Goal: Transaction & Acquisition: Purchase product/service

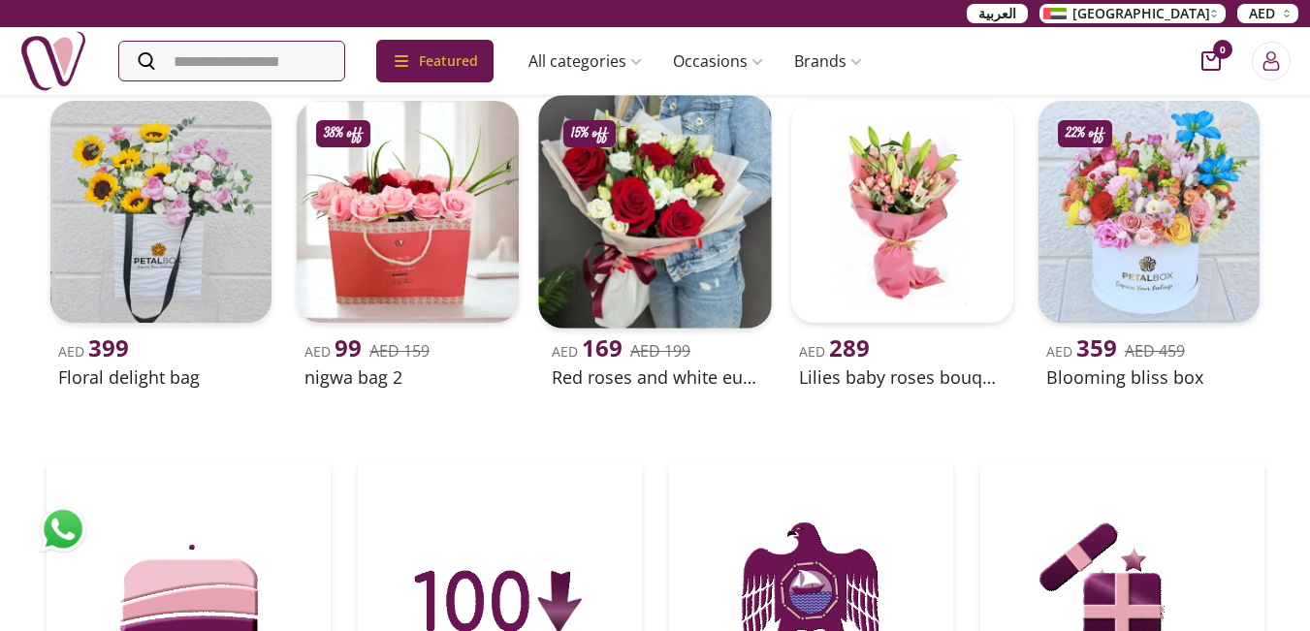
scroll to position [517, 0]
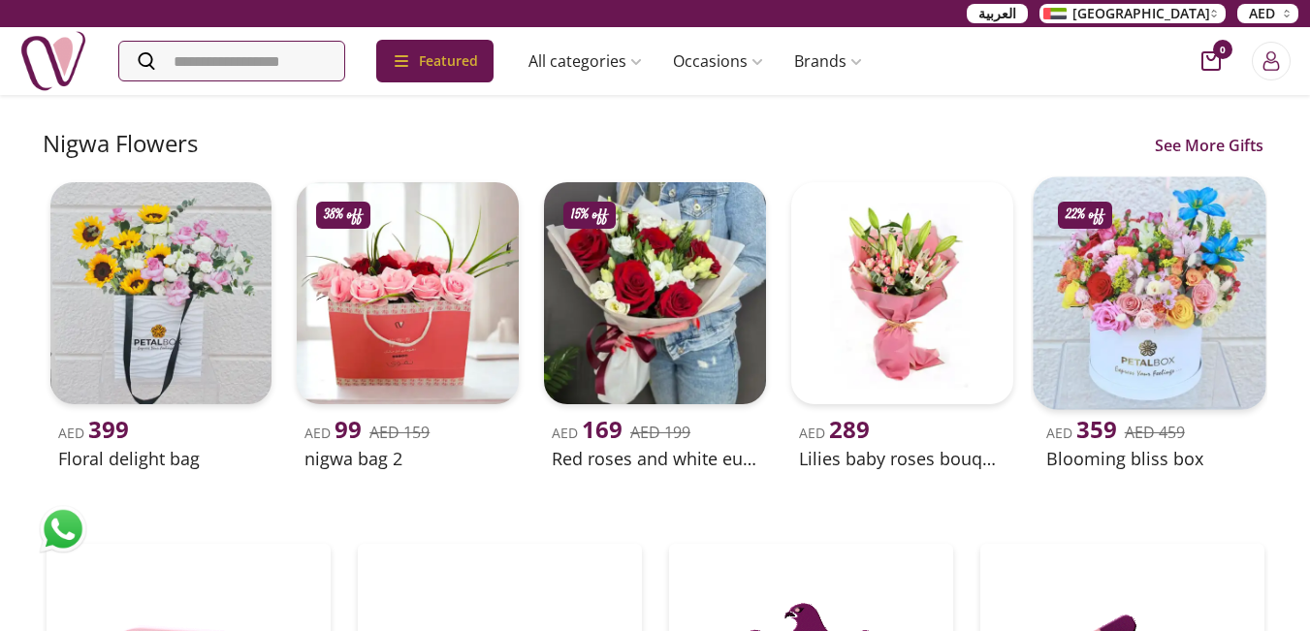
click at [1134, 313] on img at bounding box center [1149, 293] width 233 height 233
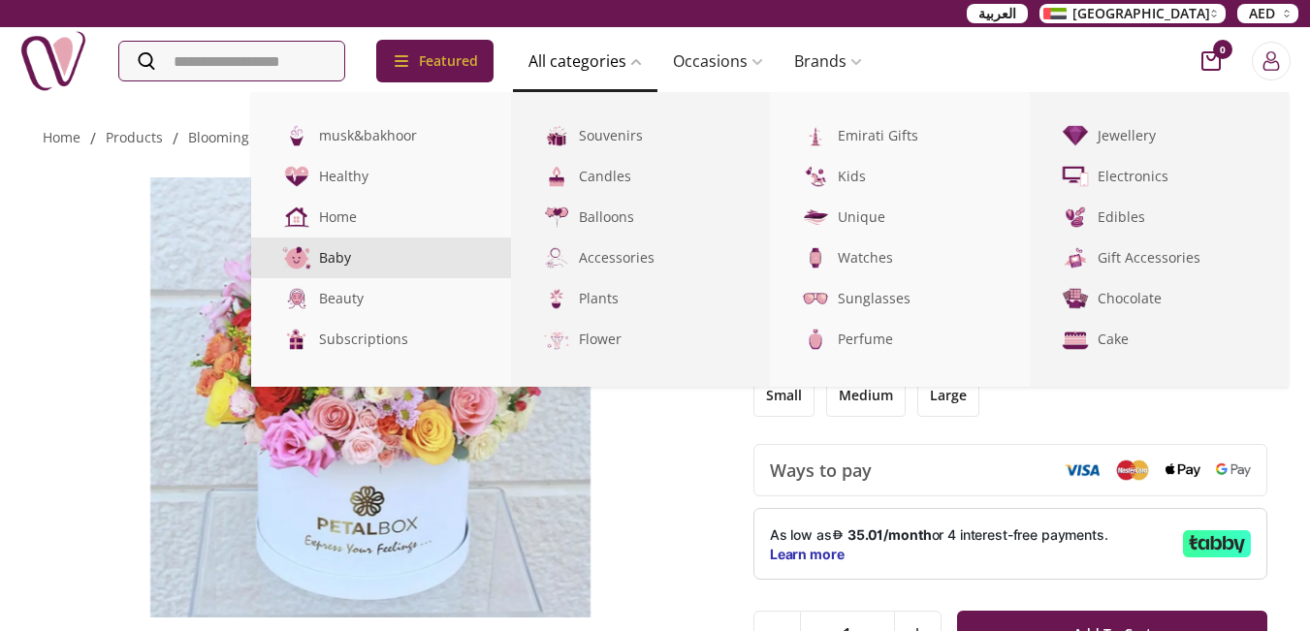
click at [356, 256] on link "Baby" at bounding box center [381, 258] width 260 height 41
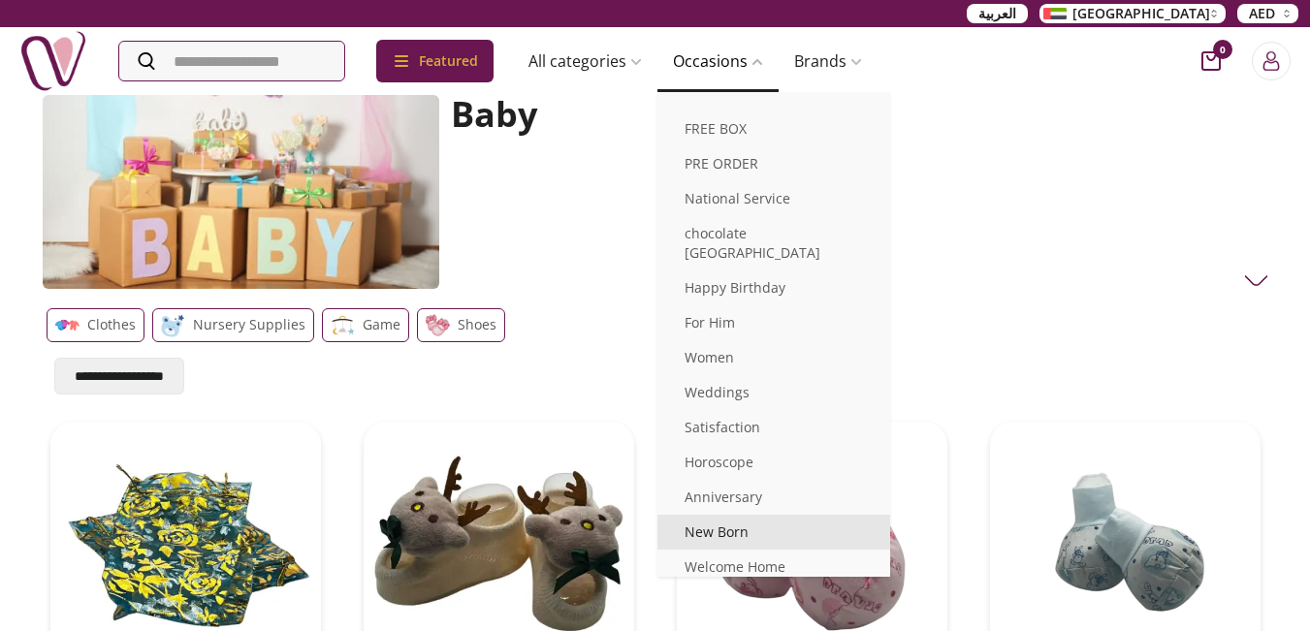
click at [752, 515] on link "New Born" at bounding box center [773, 532] width 233 height 35
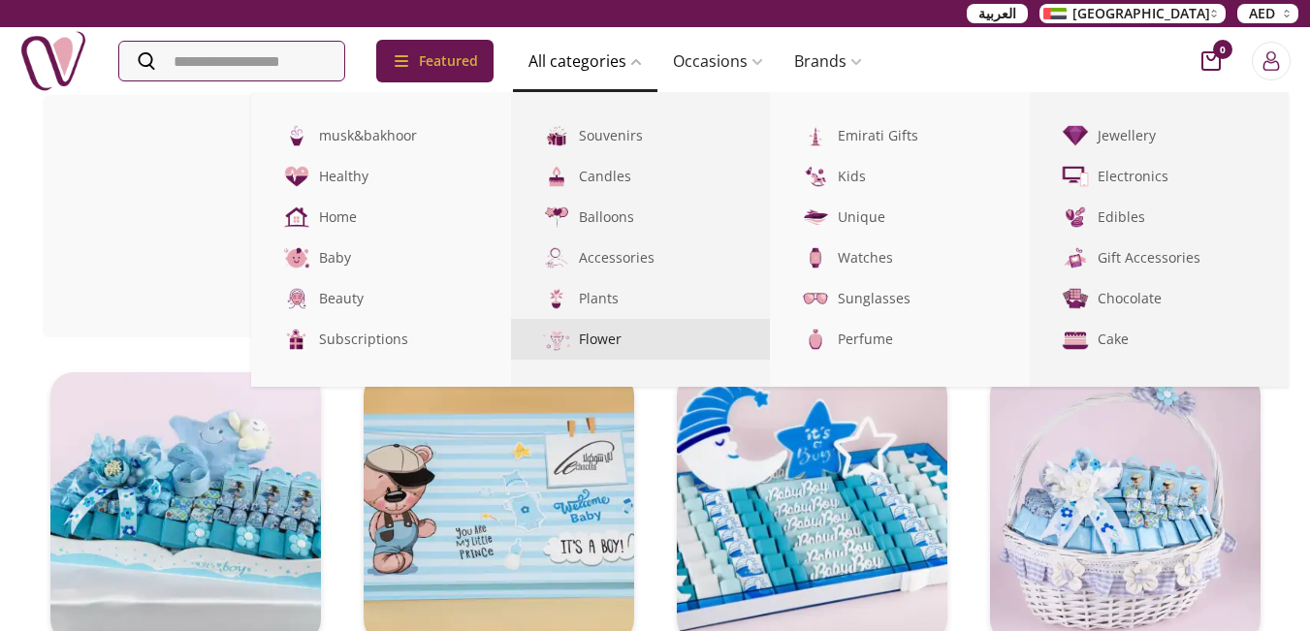
click at [609, 337] on link "Flower" at bounding box center [641, 339] width 260 height 41
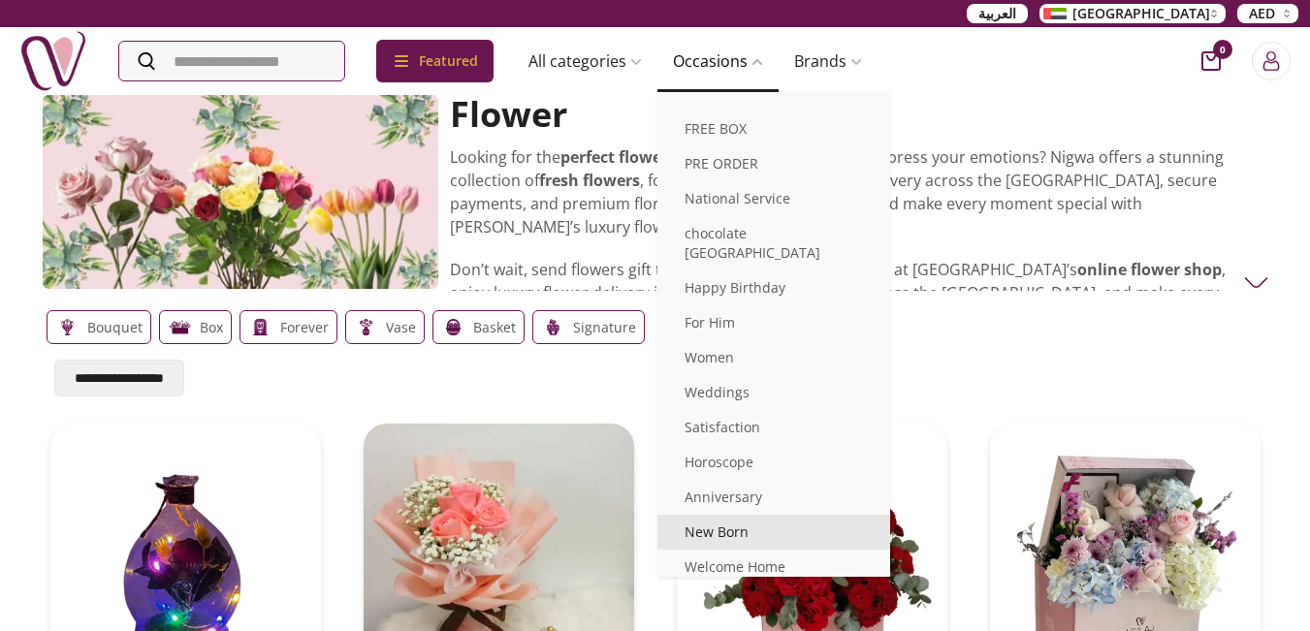
click at [738, 515] on link "New Born" at bounding box center [773, 532] width 233 height 35
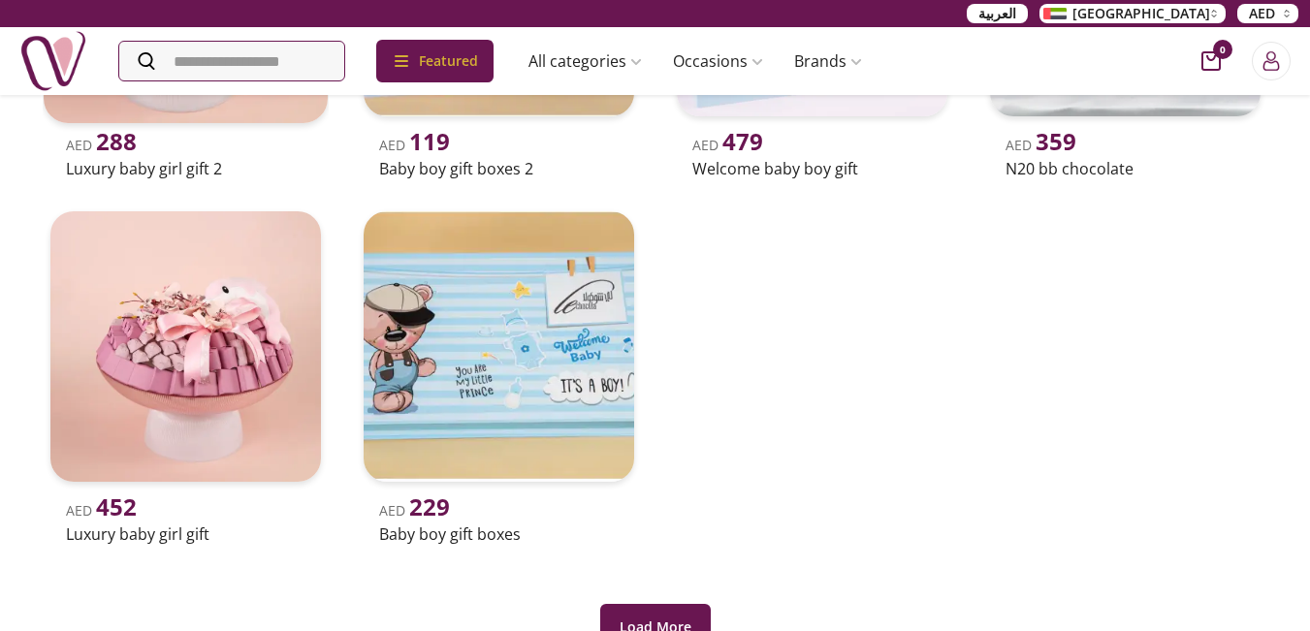
scroll to position [905, 0]
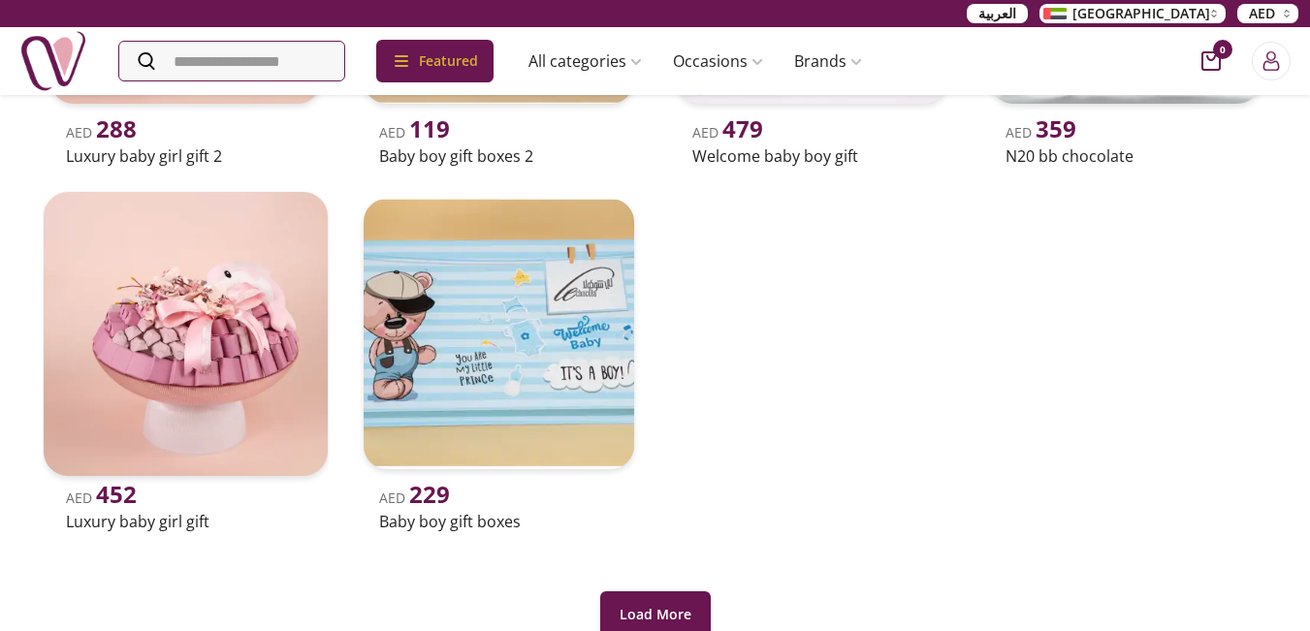
click at [191, 338] on img at bounding box center [186, 334] width 284 height 284
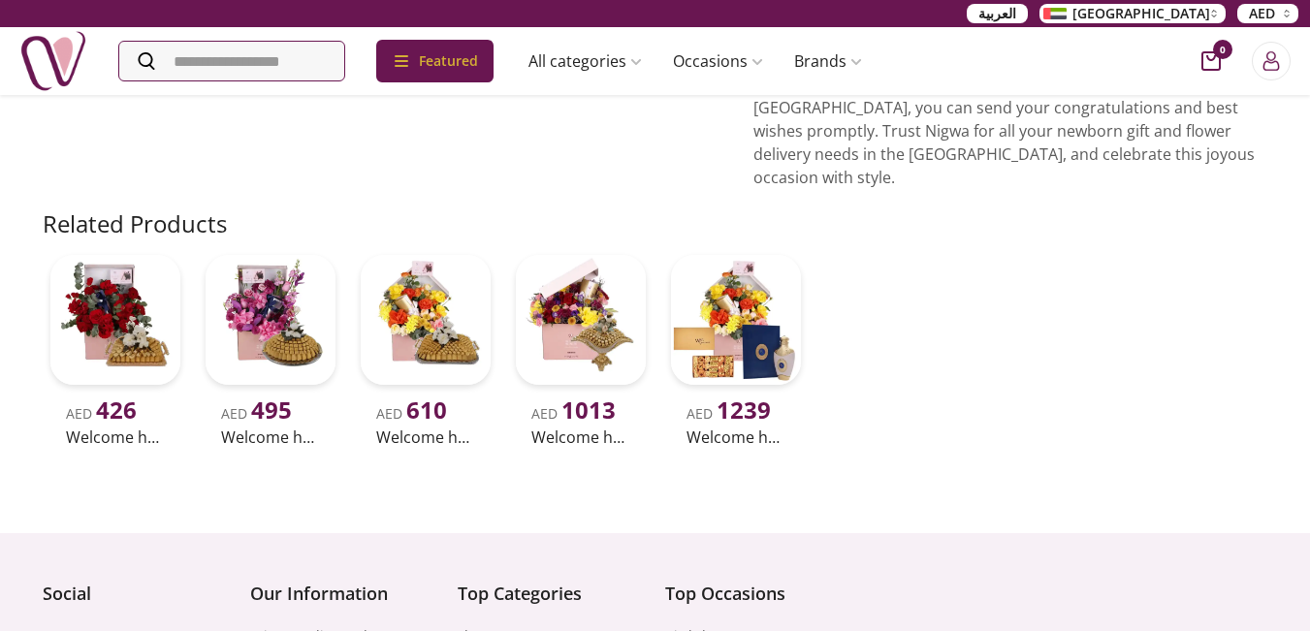
scroll to position [518, 0]
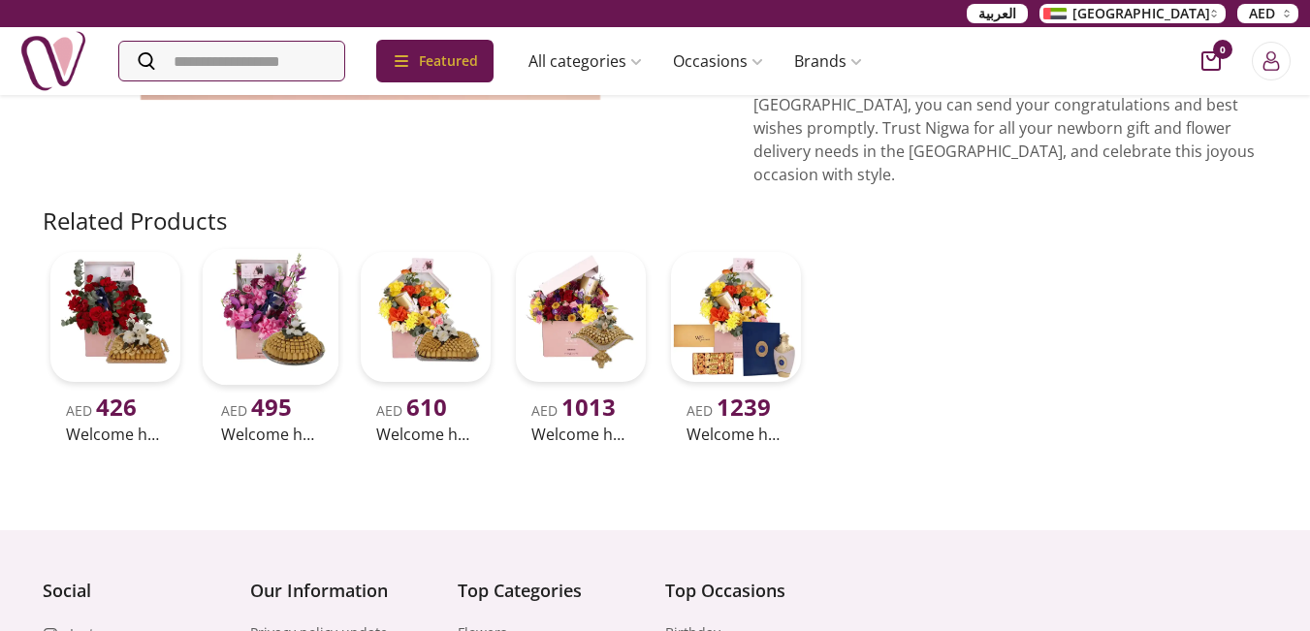
click at [274, 279] on img at bounding box center [270, 317] width 137 height 137
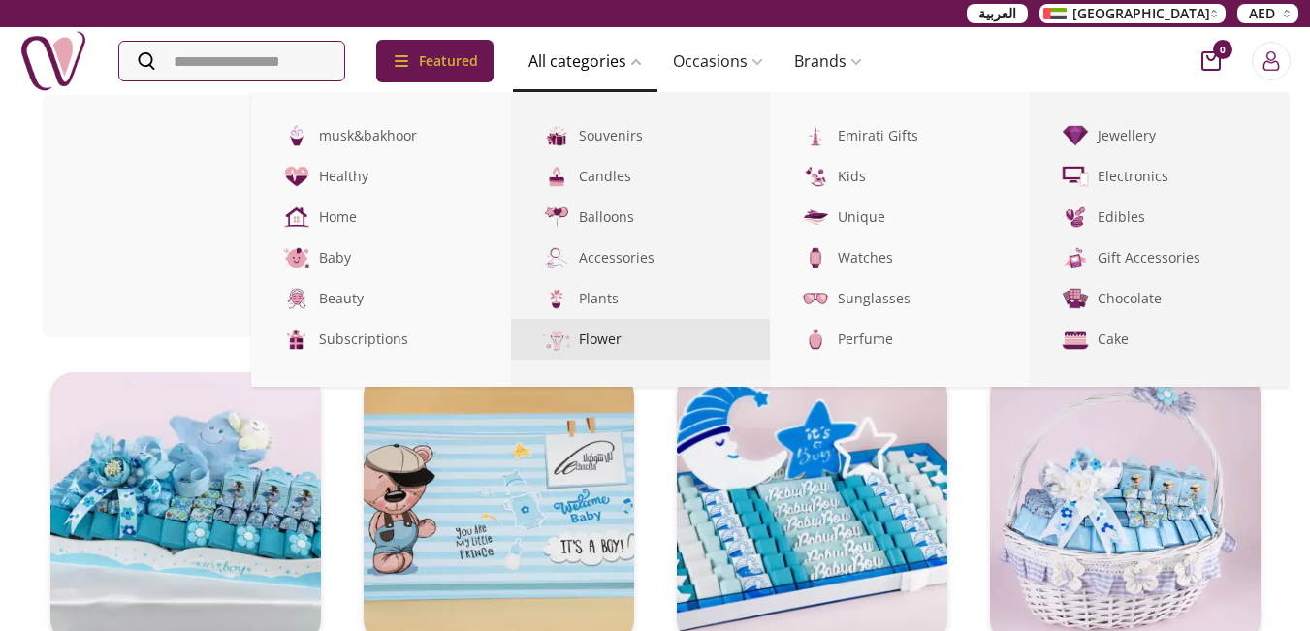
click at [620, 338] on link "Flower" at bounding box center [641, 339] width 260 height 41
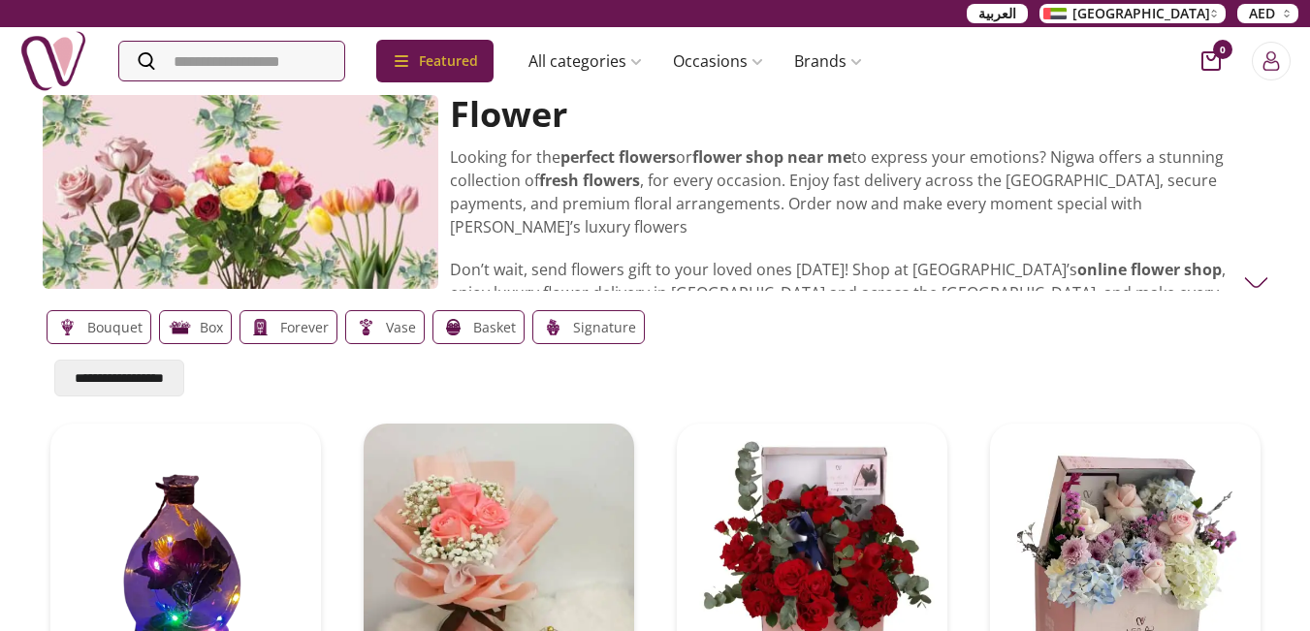
click at [105, 331] on p "Bouquet" at bounding box center [114, 327] width 55 height 23
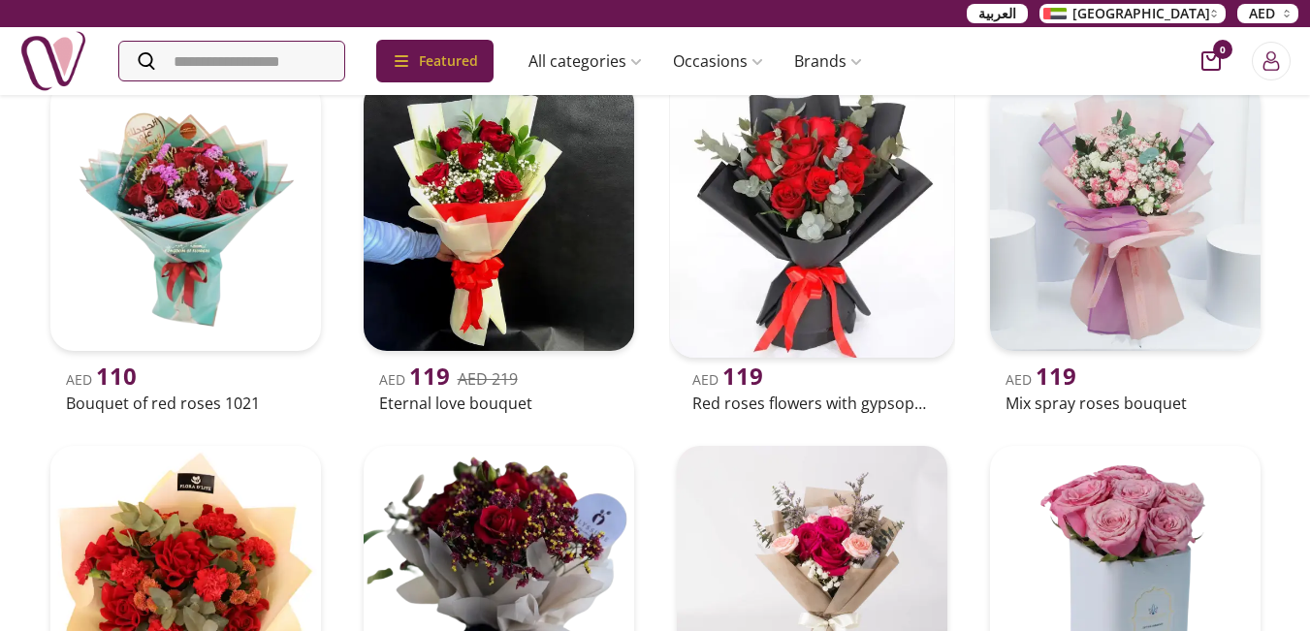
scroll to position [2844, 0]
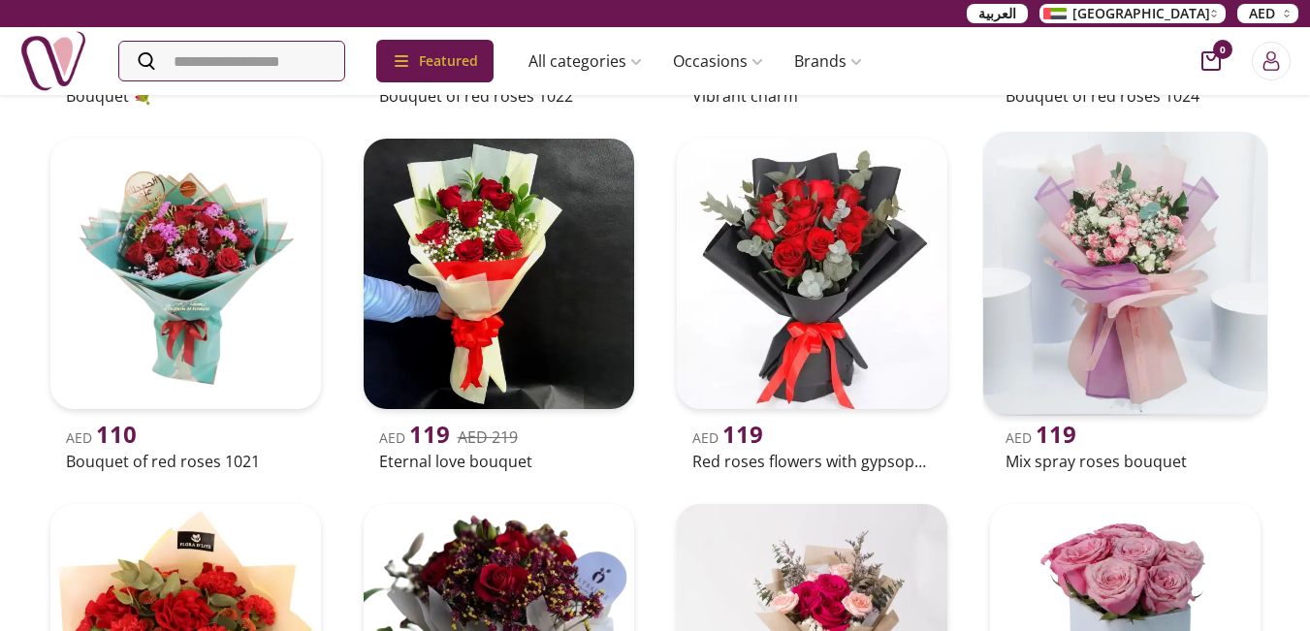
click at [1118, 267] on img at bounding box center [1125, 274] width 284 height 284
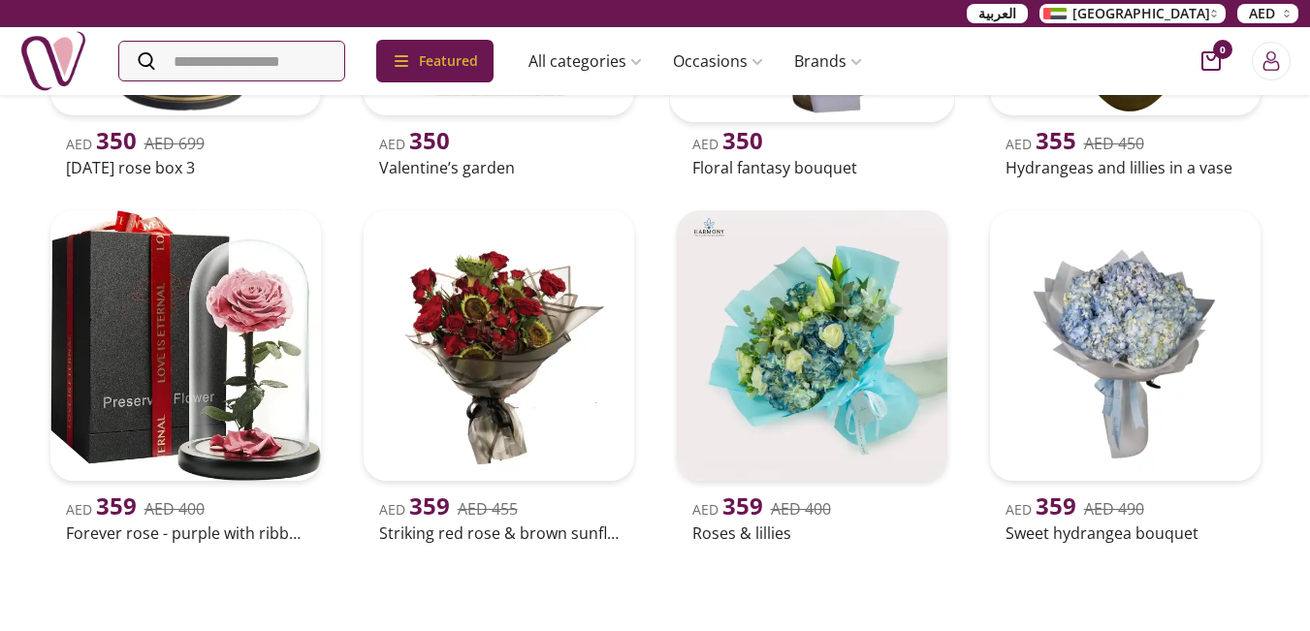
scroll to position [39654, 0]
